Goal: Find specific page/section: Find specific page/section

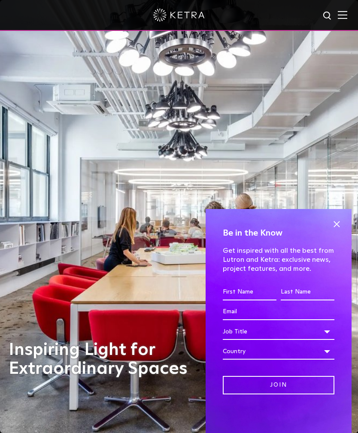
click at [335, 225] on span at bounding box center [336, 224] width 13 height 13
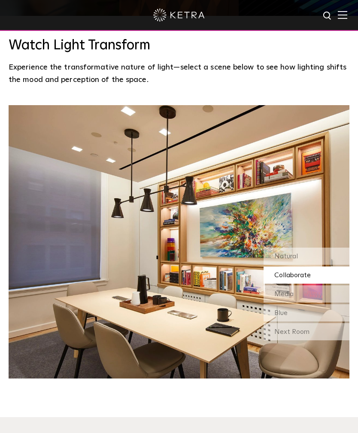
scroll to position [618, 0]
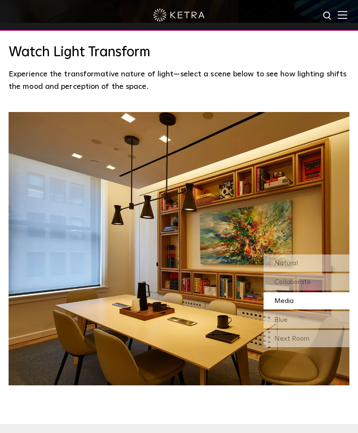
click at [312, 272] on div "Natural" at bounding box center [307, 263] width 86 height 17
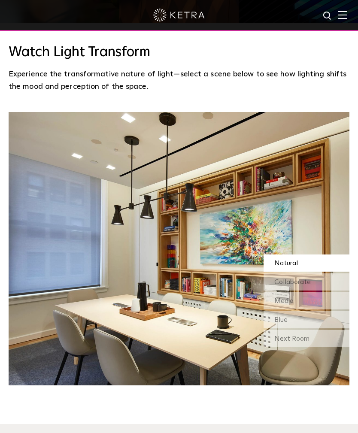
click at [326, 291] on div "Collaborate" at bounding box center [307, 282] width 86 height 17
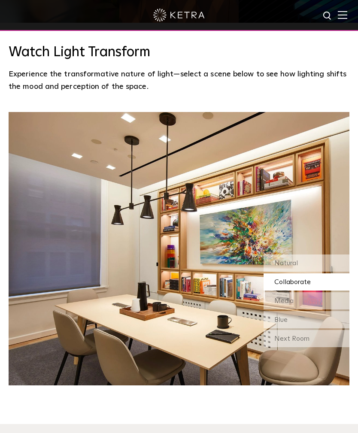
click at [328, 272] on div "Natural" at bounding box center [307, 263] width 86 height 17
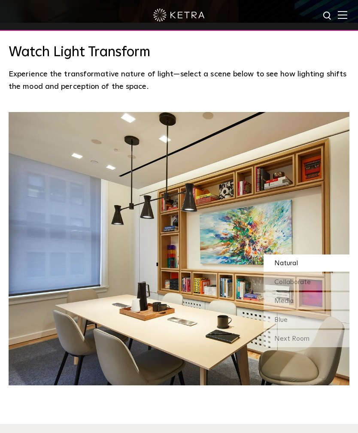
click at [323, 291] on div "Collaborate" at bounding box center [307, 282] width 86 height 17
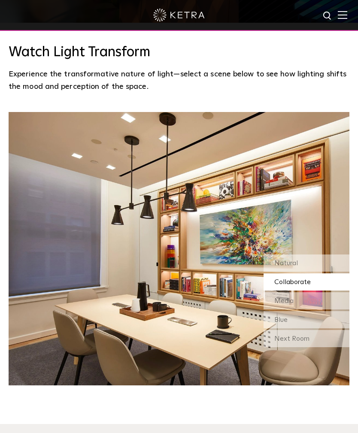
click at [319, 310] on div "Media" at bounding box center [307, 300] width 86 height 17
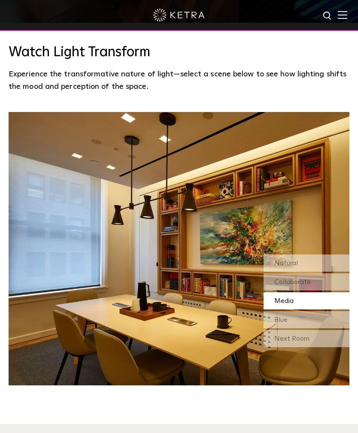
click at [316, 329] on div "Blue" at bounding box center [307, 319] width 86 height 17
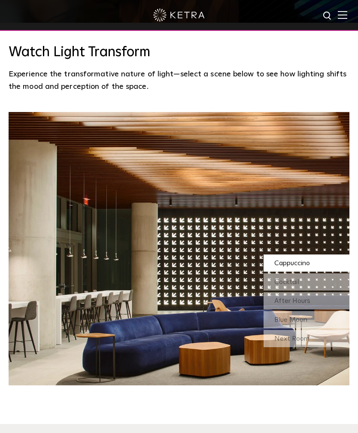
click at [319, 347] on div "Next Room" at bounding box center [307, 338] width 86 height 17
click at [327, 291] on div "Cocktail" at bounding box center [307, 282] width 86 height 17
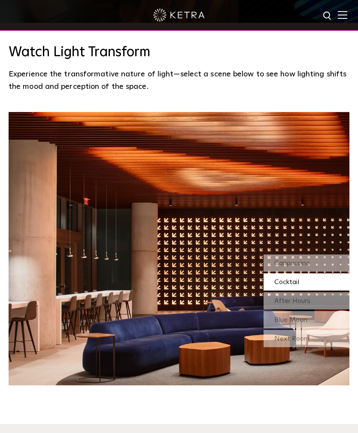
click at [326, 310] on div "After Hours" at bounding box center [307, 300] width 86 height 17
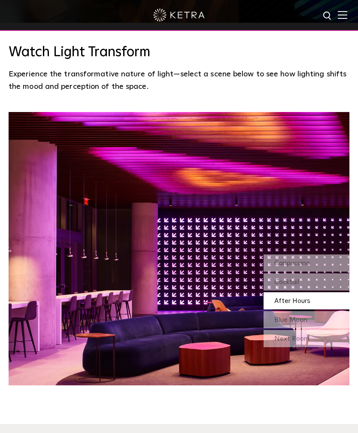
click at [323, 329] on div "Blue Moon" at bounding box center [307, 319] width 86 height 17
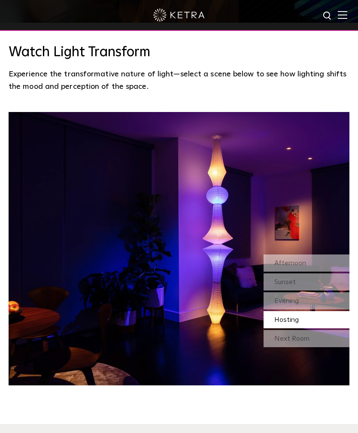
click at [329, 272] on div "Afternoon" at bounding box center [307, 263] width 86 height 17
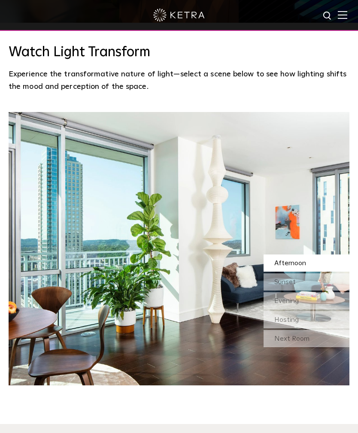
click at [321, 291] on div "Sunset" at bounding box center [307, 282] width 86 height 17
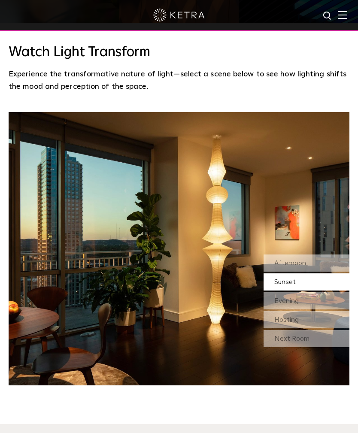
click at [321, 310] on div "Evening" at bounding box center [307, 300] width 86 height 17
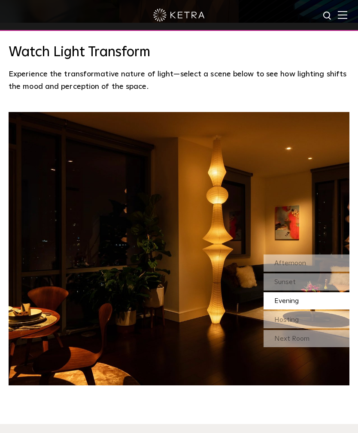
click at [323, 329] on div "Hosting" at bounding box center [307, 319] width 86 height 17
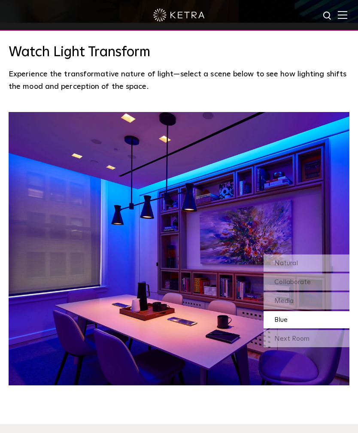
click at [321, 347] on div "Next Room" at bounding box center [307, 338] width 86 height 17
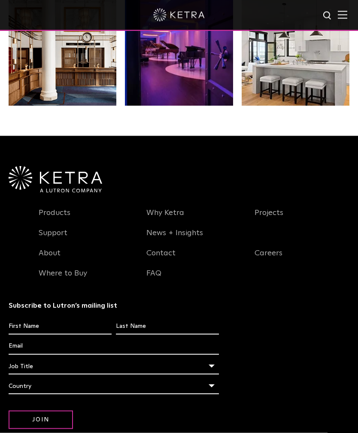
scroll to position [1465, 0]
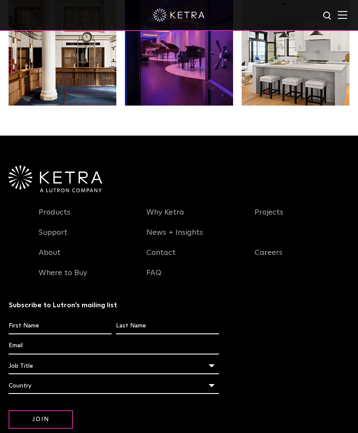
click at [54, 288] on link "Where to Buy" at bounding box center [63, 278] width 49 height 20
